Goal: Find specific page/section: Find specific page/section

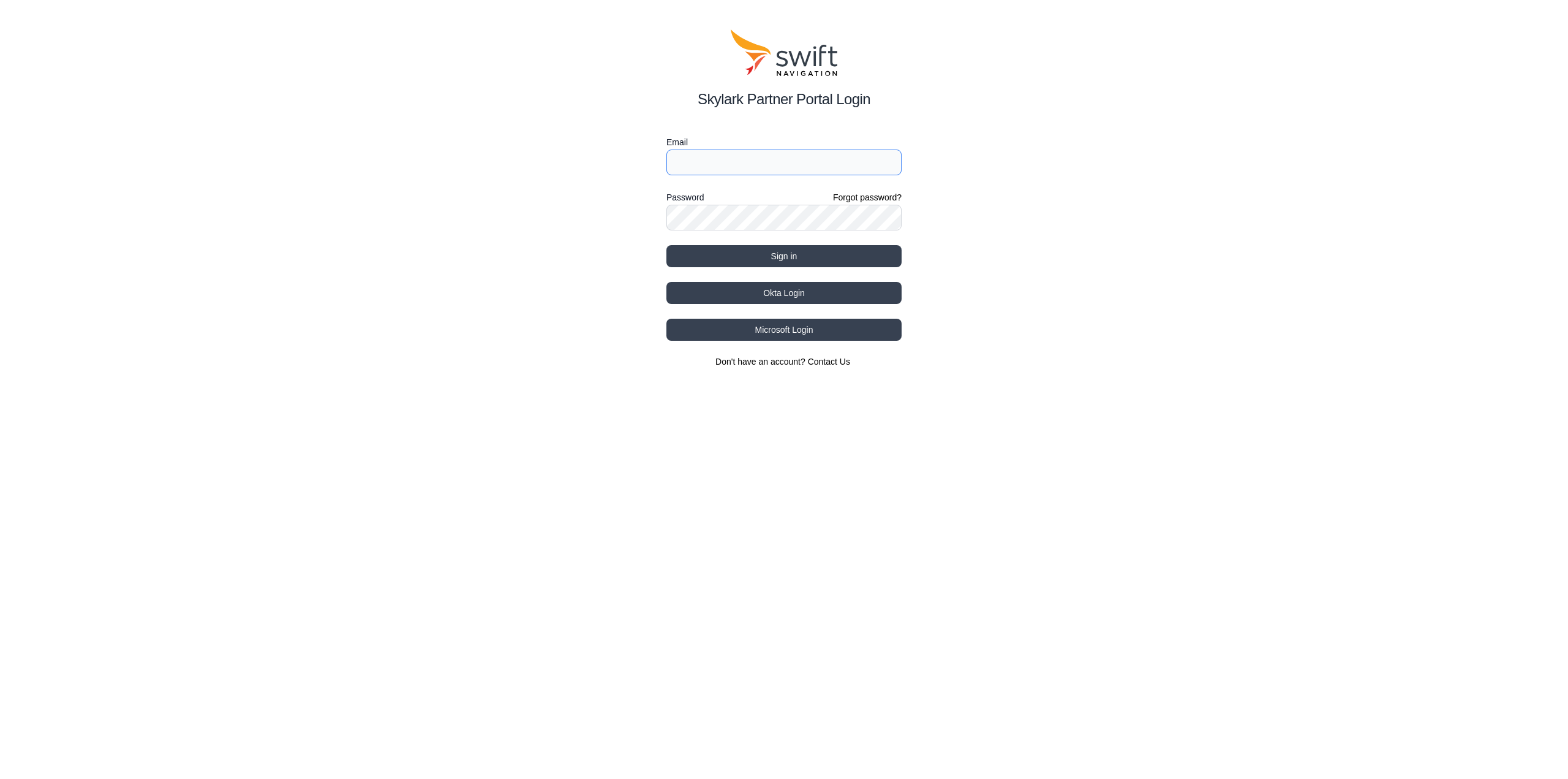
type input "[EMAIL_ADDRESS][DOMAIN_NAME]"
click at [777, 251] on button "Sign in" at bounding box center [784, 256] width 235 height 22
click at [785, 254] on button "Sign in" at bounding box center [784, 256] width 235 height 22
click at [792, 250] on button "Sign in" at bounding box center [784, 256] width 235 height 22
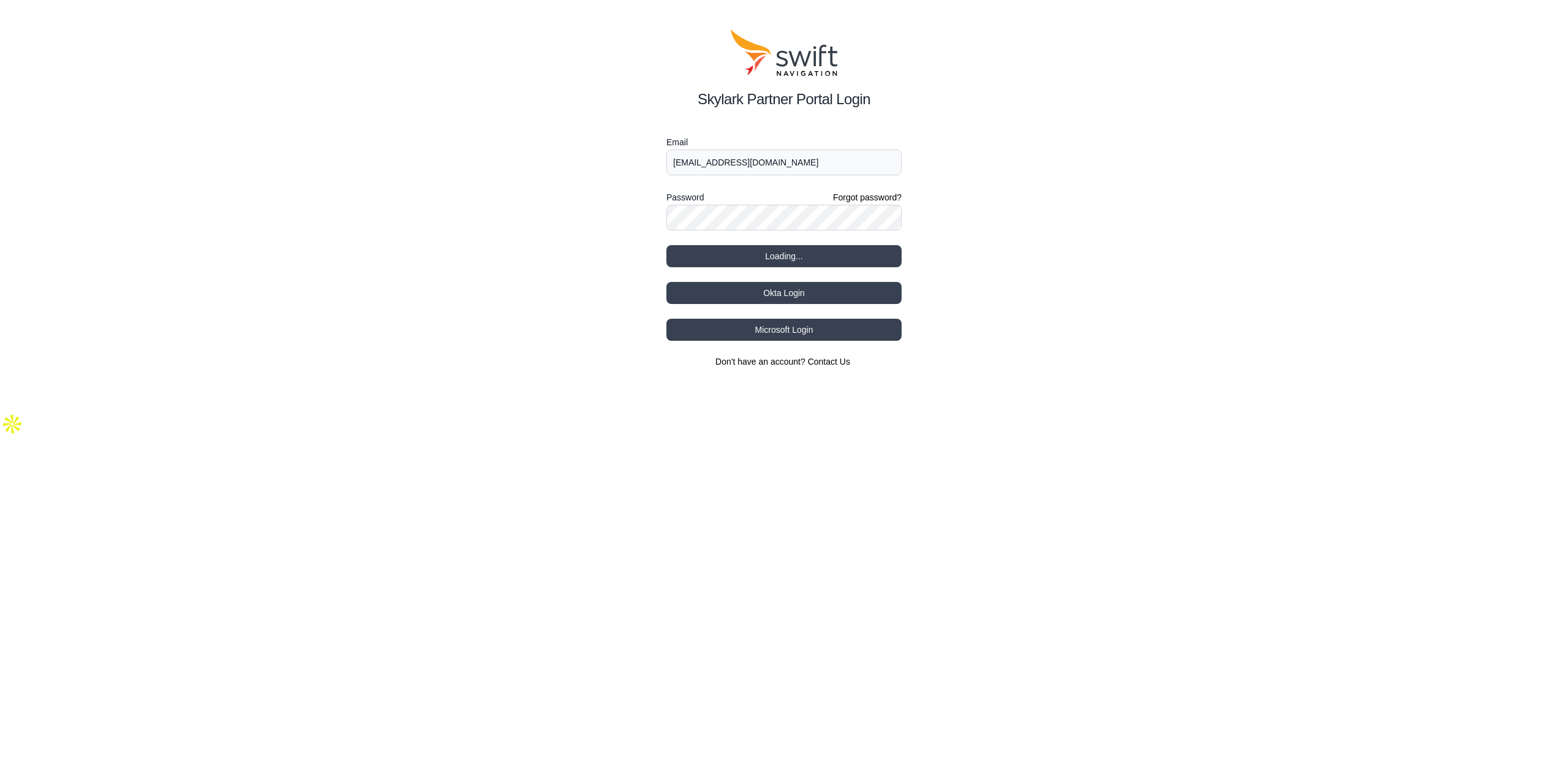
select select
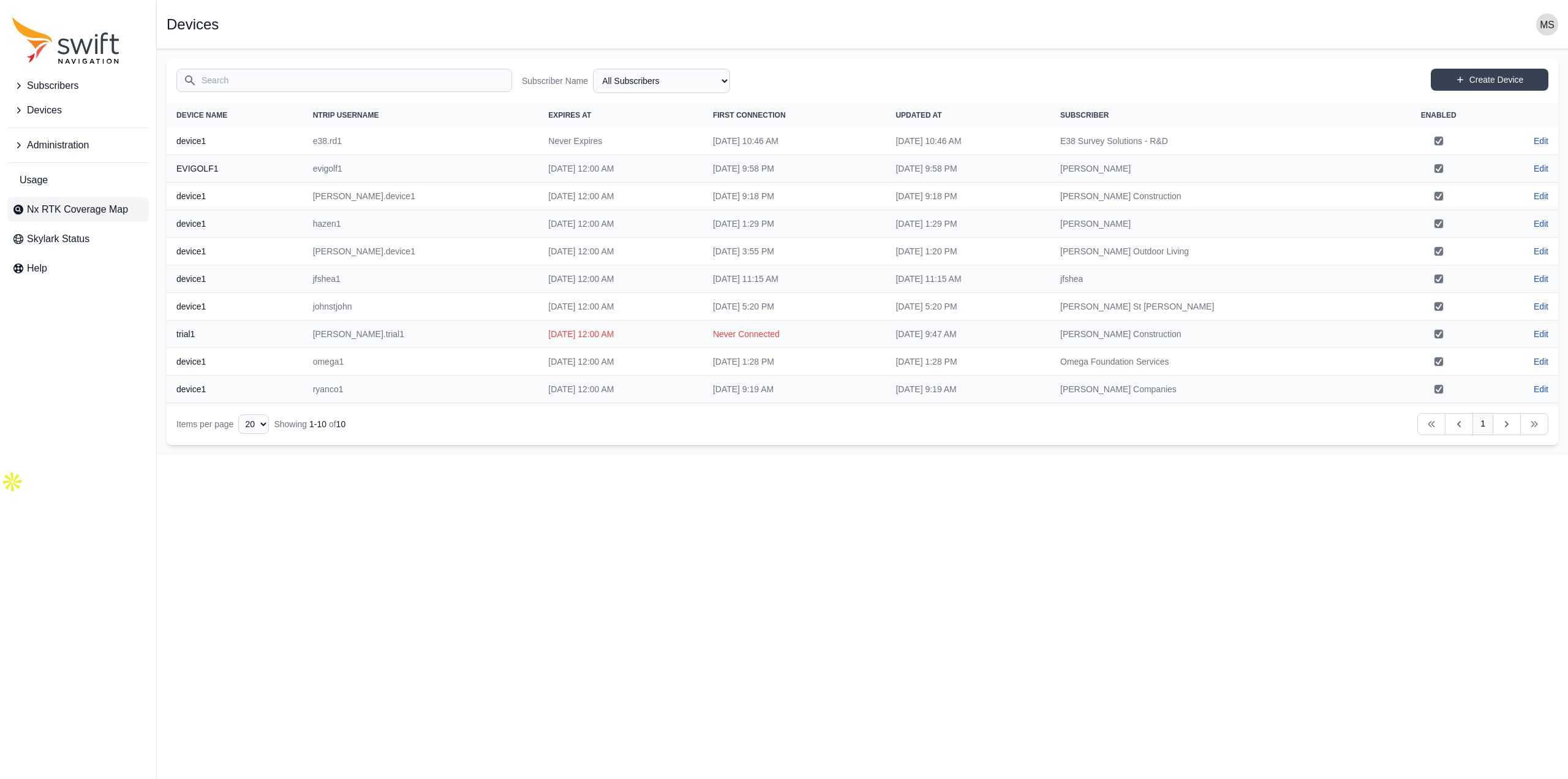
click at [93, 208] on span "Nx RTK Coverage Map" at bounding box center [77, 209] width 101 height 14
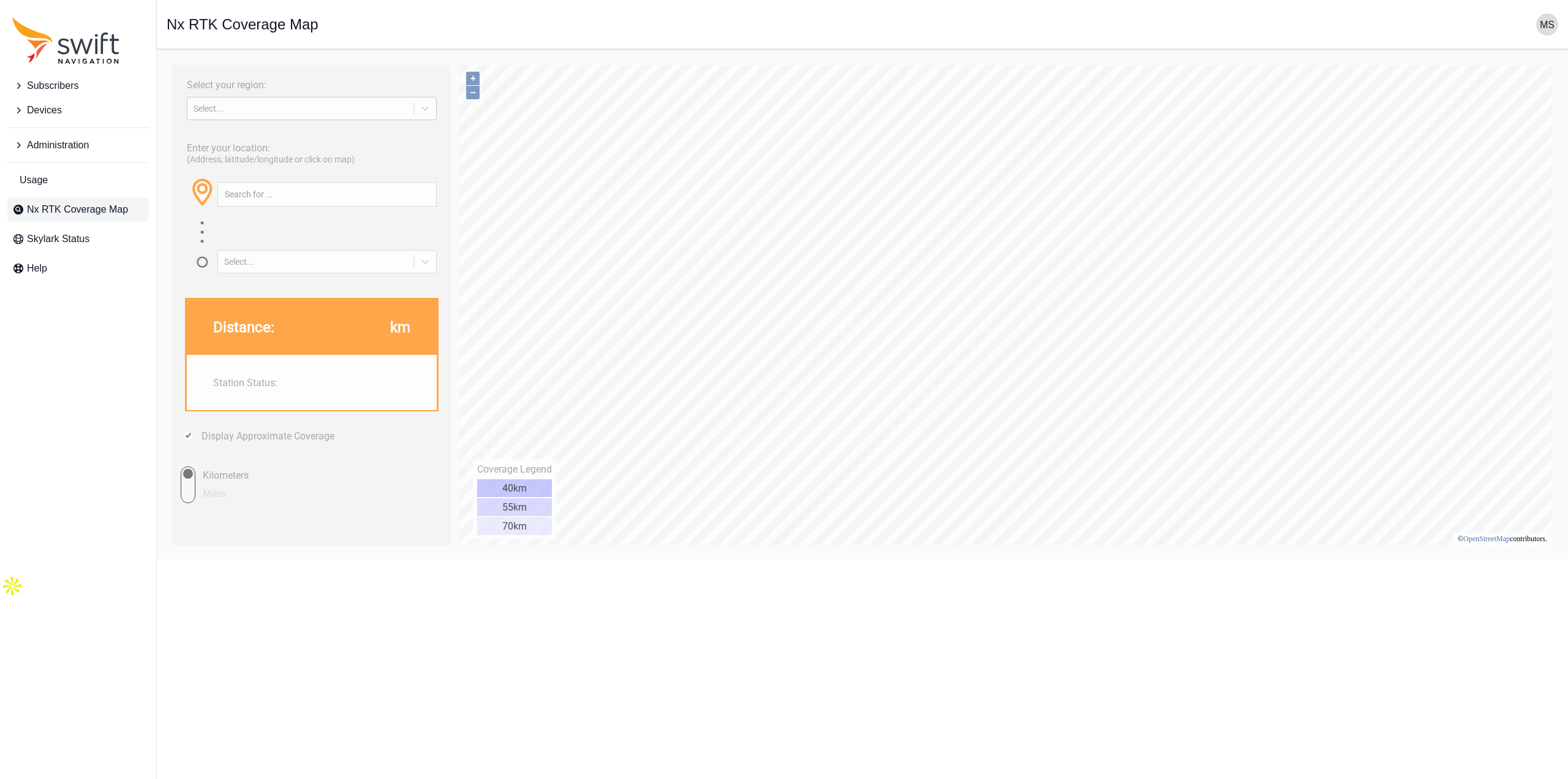
click at [300, 107] on div "Select..." at bounding box center [300, 109] width 214 height 10
click at [324, 160] on div "NORTH AMERICA" at bounding box center [312, 156] width 250 height 19
